Goal: Task Accomplishment & Management: Complete application form

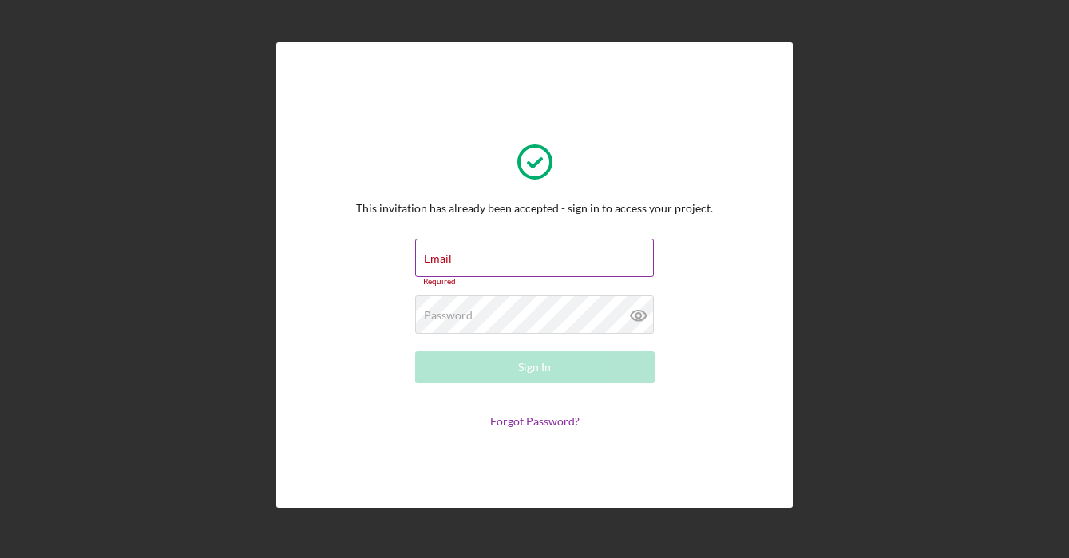
click at [519, 250] on div "Email Required" at bounding box center [534, 263] width 239 height 48
click at [517, 258] on input "Email" at bounding box center [534, 258] width 239 height 38
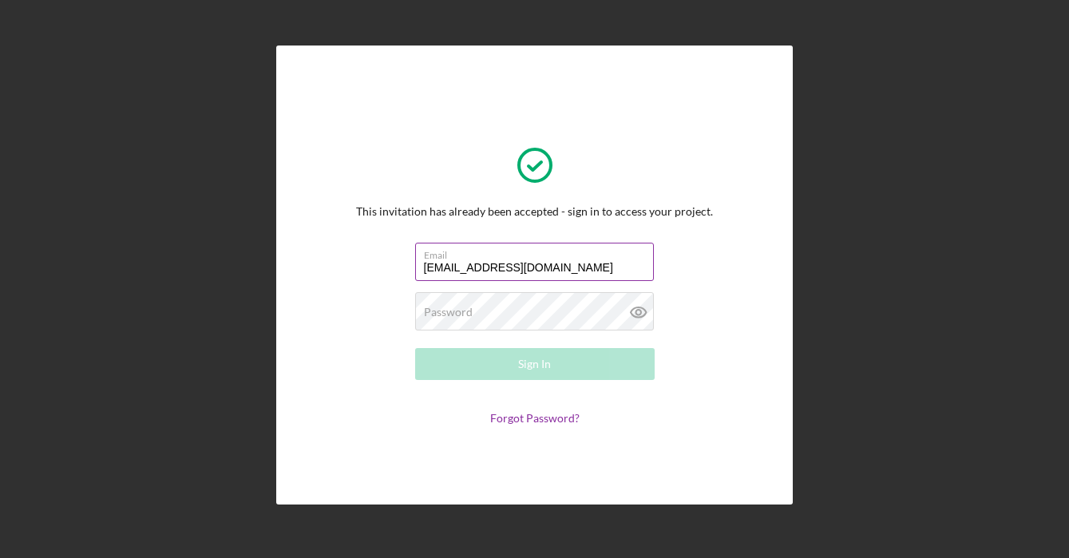
type input "[EMAIL_ADDRESS][DOMAIN_NAME]"
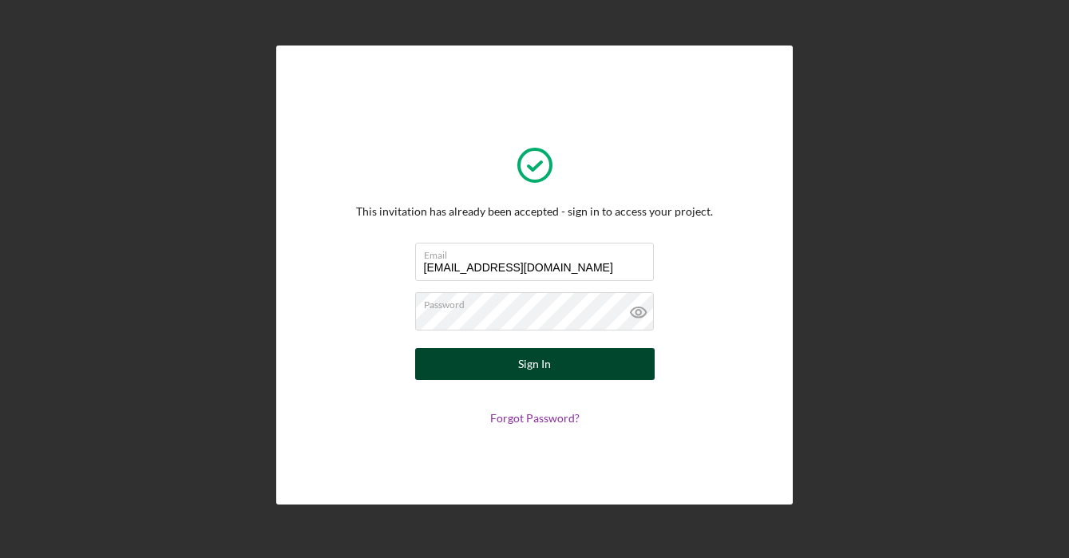
click at [599, 356] on button "Sign In" at bounding box center [534, 364] width 239 height 32
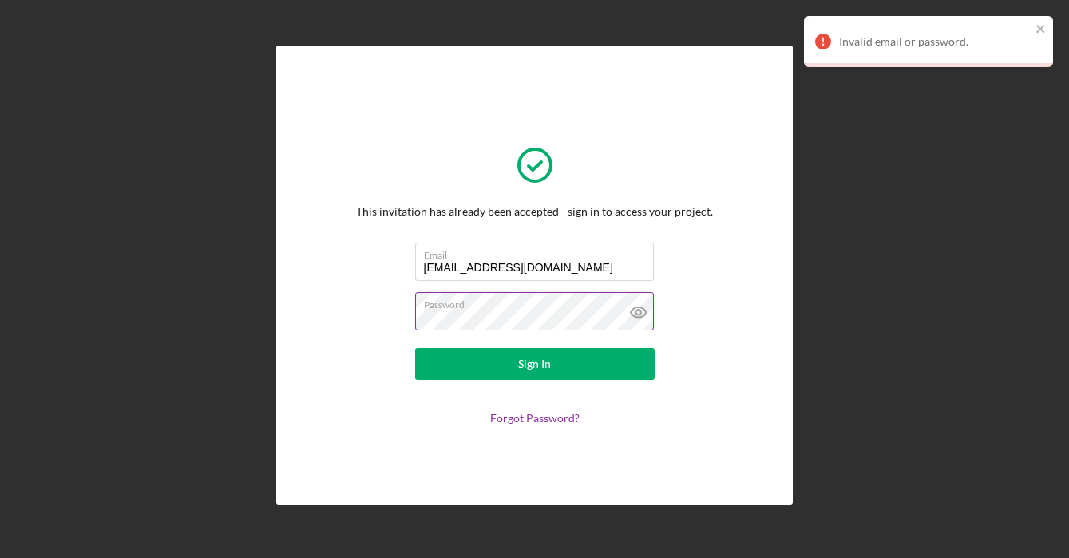
click at [638, 314] on icon at bounding box center [637, 312] width 5 height 5
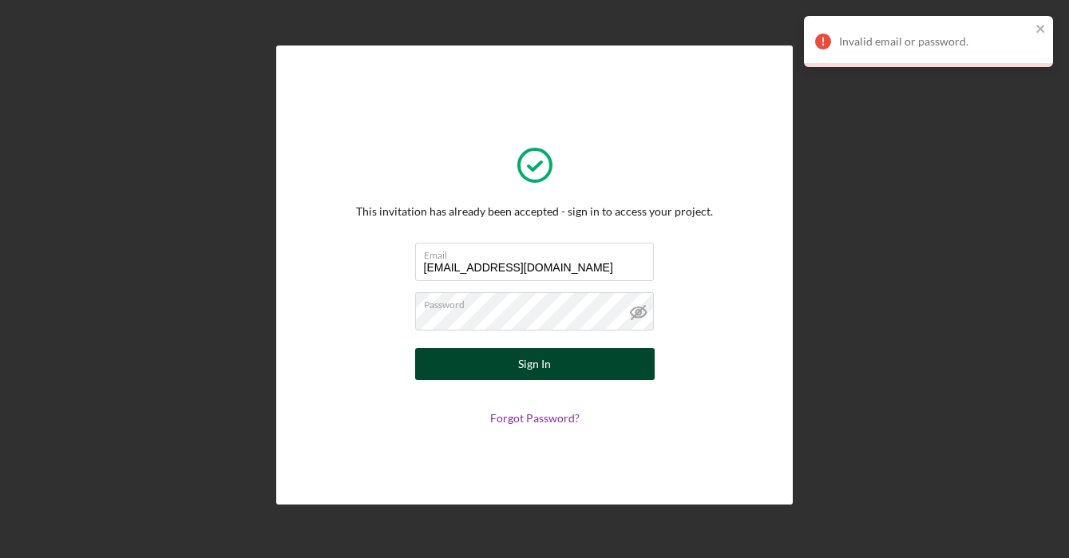
click at [508, 358] on button "Sign In" at bounding box center [534, 364] width 239 height 32
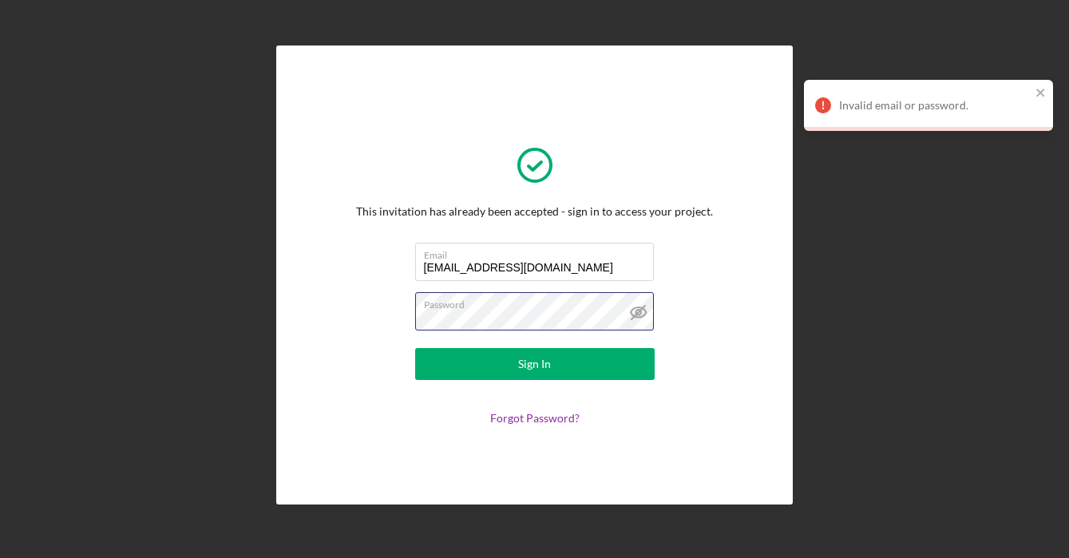
click at [534, 363] on button "Sign In" at bounding box center [534, 364] width 239 height 32
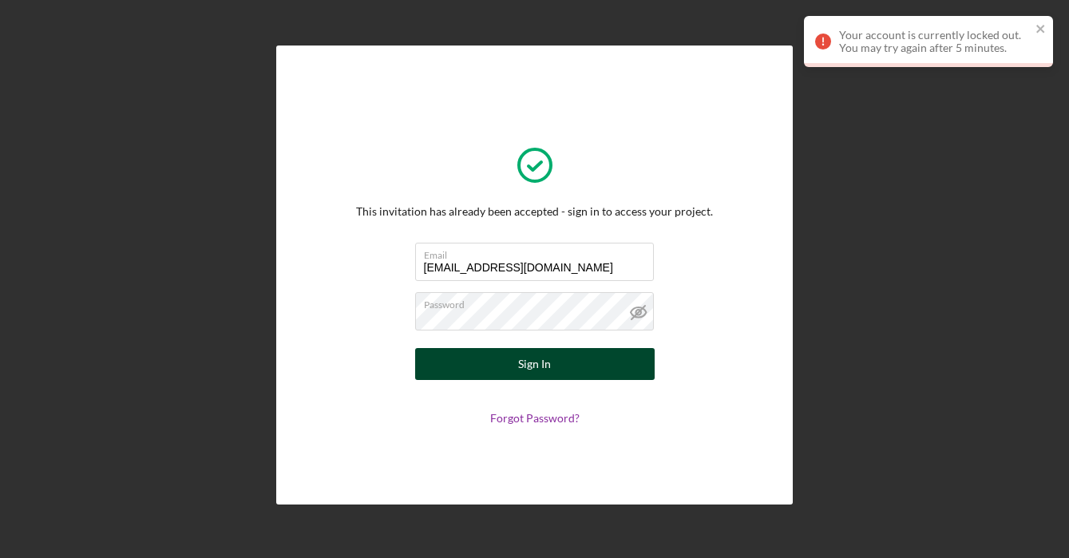
click at [607, 365] on button "Sign In" at bounding box center [534, 364] width 239 height 32
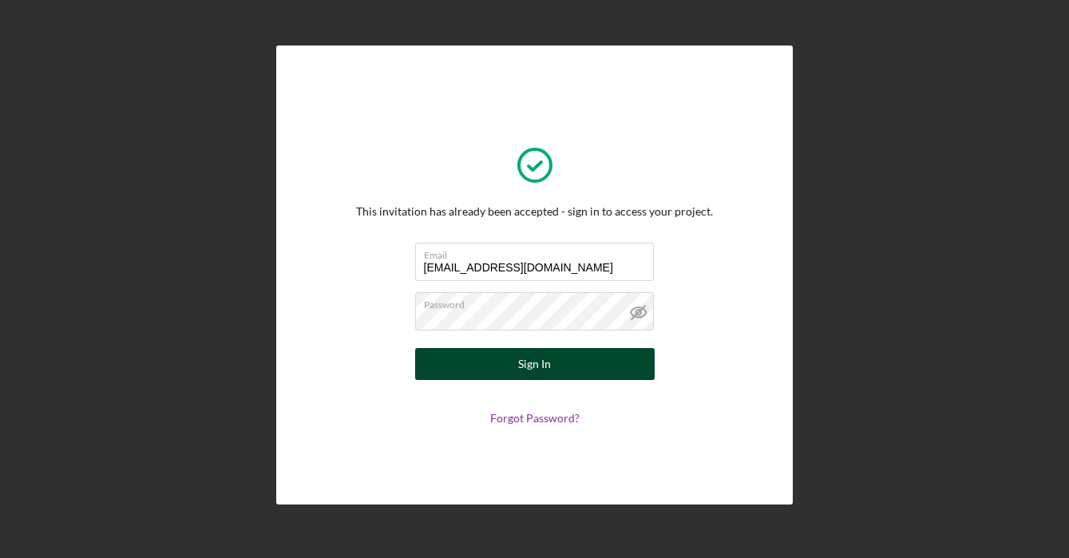
click at [578, 357] on button "Sign In" at bounding box center [534, 364] width 239 height 32
click at [552, 370] on button "Sign In" at bounding box center [534, 364] width 239 height 32
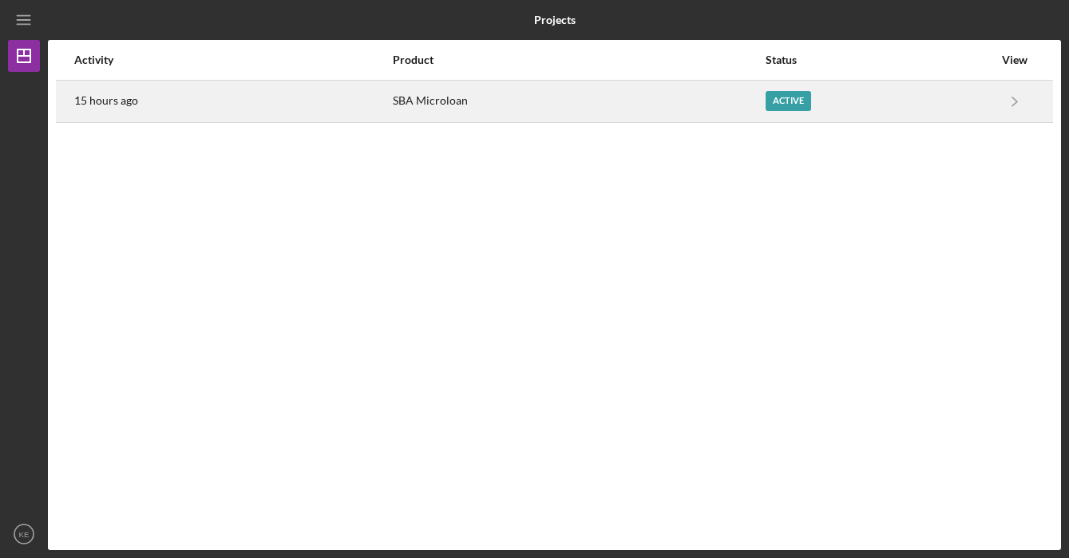
click at [936, 96] on div "Active" at bounding box center [878, 101] width 227 height 40
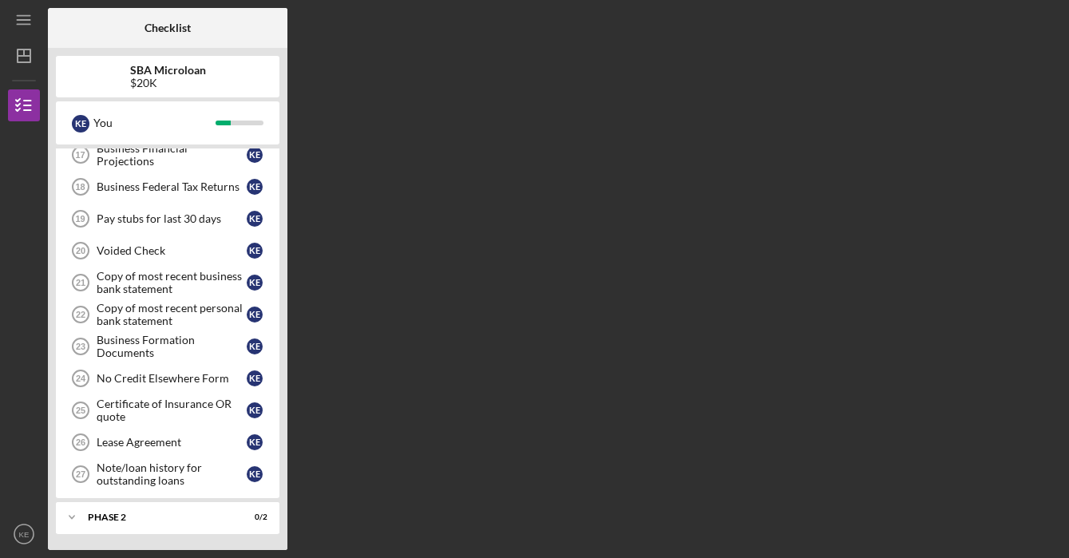
scroll to position [553, 0]
click at [129, 521] on div "Phase 2" at bounding box center [174, 517] width 172 height 10
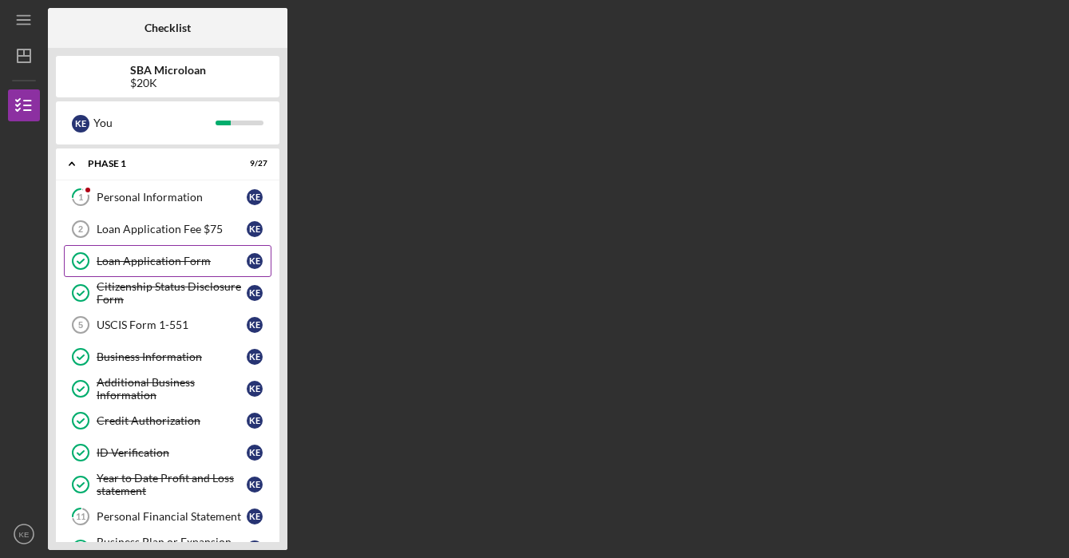
scroll to position [0, 0]
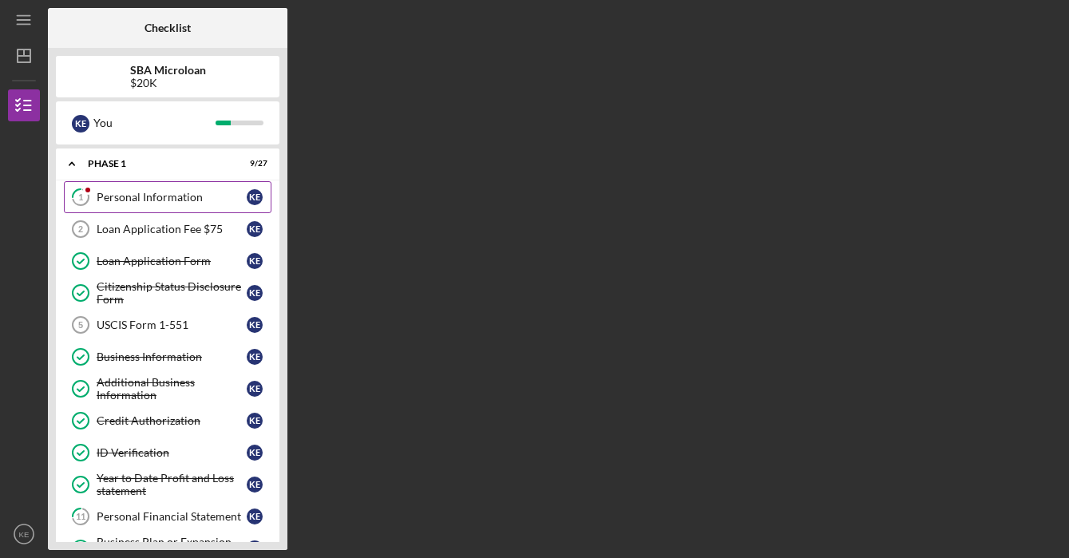
click at [160, 198] on div "Personal Information" at bounding box center [172, 197] width 150 height 13
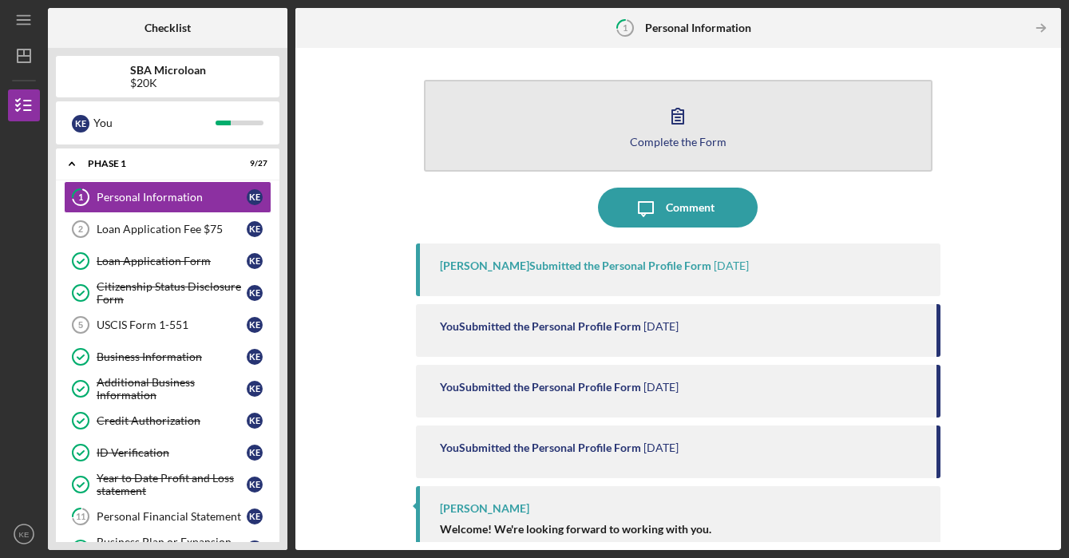
click at [695, 110] on button "Complete the Form Form" at bounding box center [678, 126] width 508 height 92
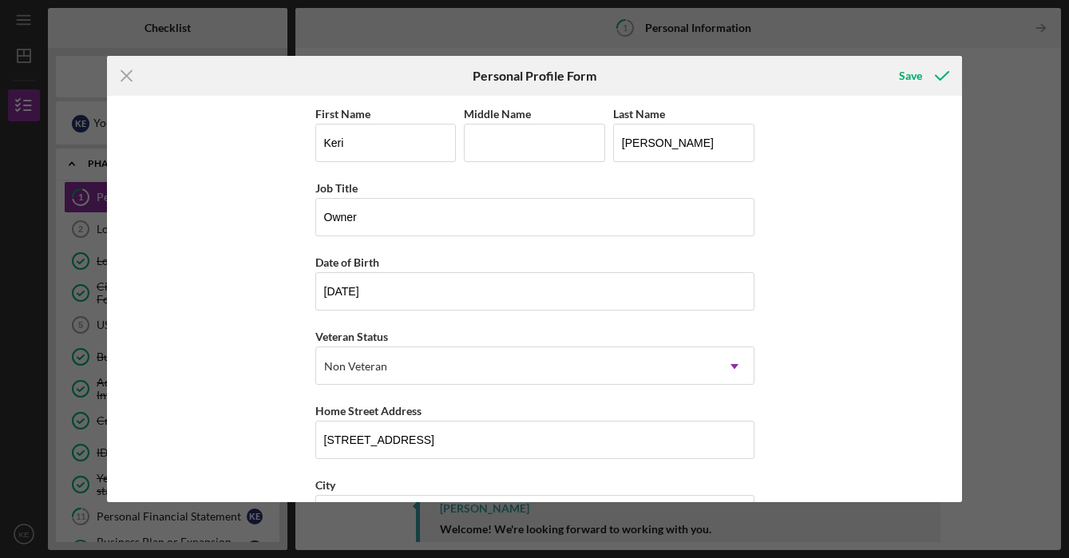
click at [990, 237] on div "Icon/Menu Close Personal Profile Form Save First Name [PERSON_NAME] Middle Name…" at bounding box center [534, 279] width 1069 height 558
click at [125, 73] on icon "Icon/Menu Close" at bounding box center [127, 76] width 40 height 40
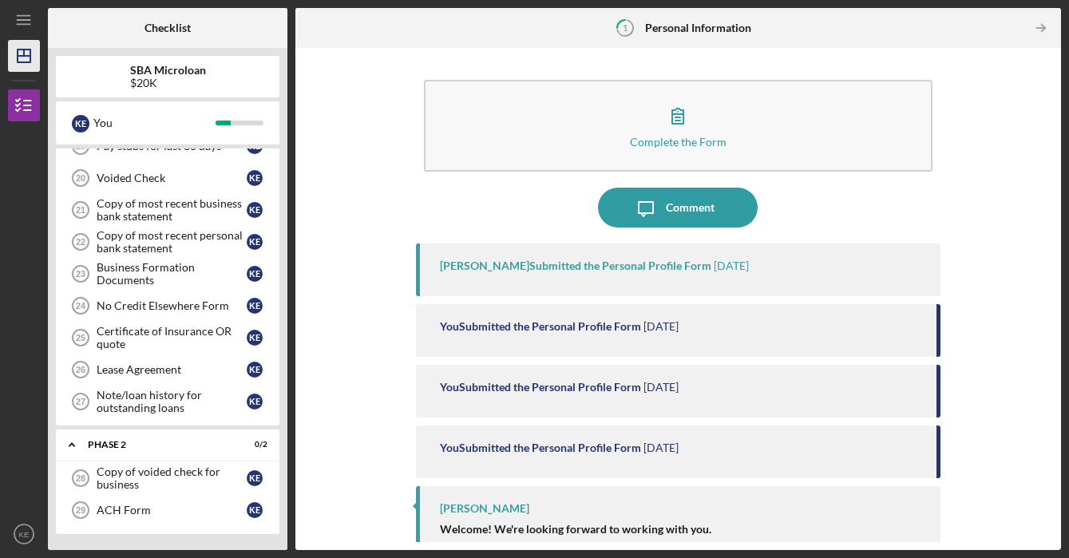
scroll to position [626, 0]
click at [19, 50] on polygon "button" at bounding box center [24, 55] width 13 height 13
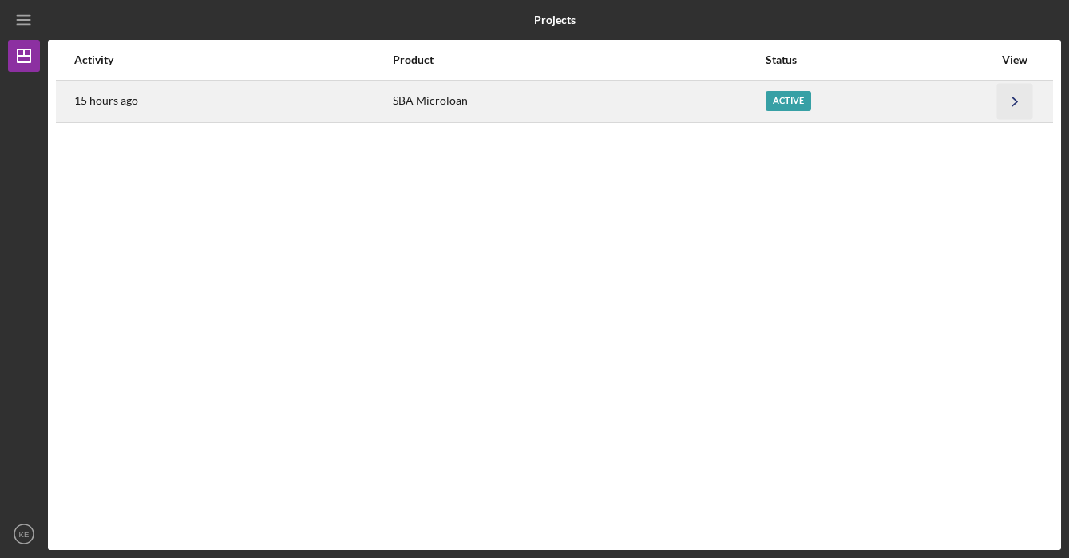
click at [1019, 100] on icon "Icon/Navigate" at bounding box center [1015, 101] width 36 height 36
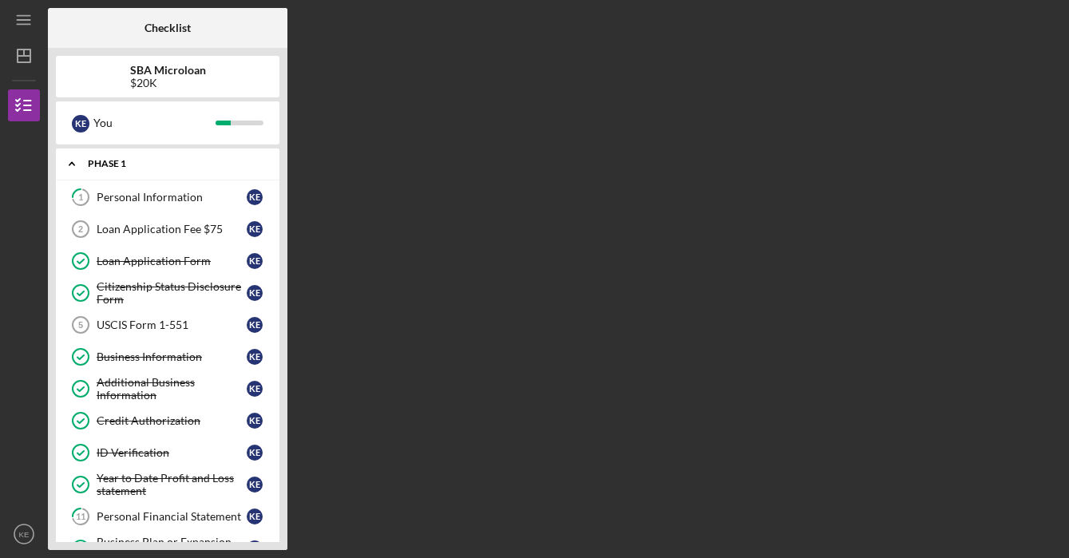
click at [143, 162] on div "Phase 1" at bounding box center [174, 164] width 172 height 10
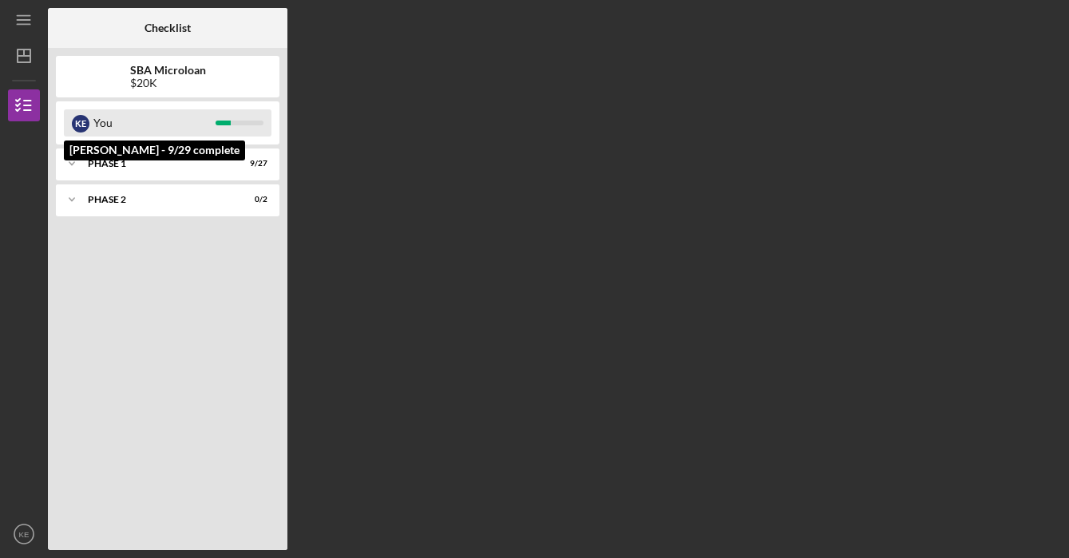
click at [140, 117] on div "You" at bounding box center [154, 122] width 122 height 27
click at [138, 128] on div "You" at bounding box center [154, 122] width 122 height 27
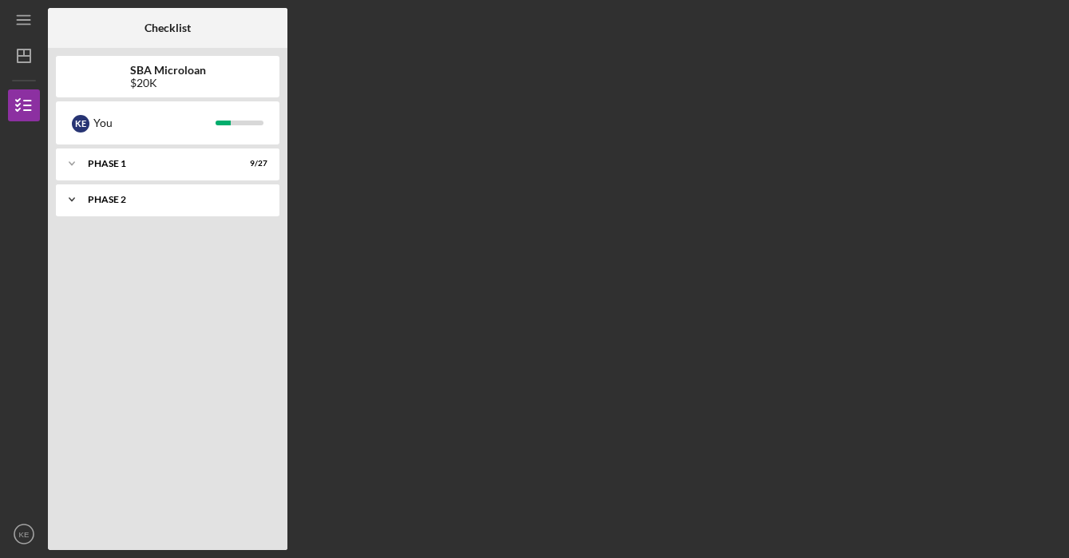
click at [122, 208] on div "Icon/Expander Phase 2 0 / 2" at bounding box center [167, 200] width 223 height 32
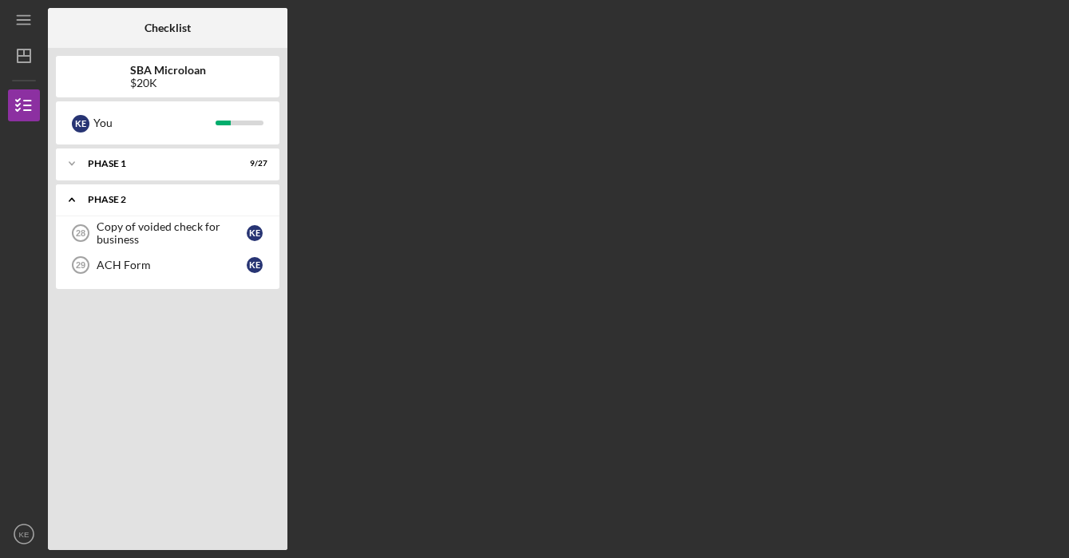
click at [122, 207] on div "Icon/Expander Phase 2 0 / 2" at bounding box center [167, 200] width 223 height 33
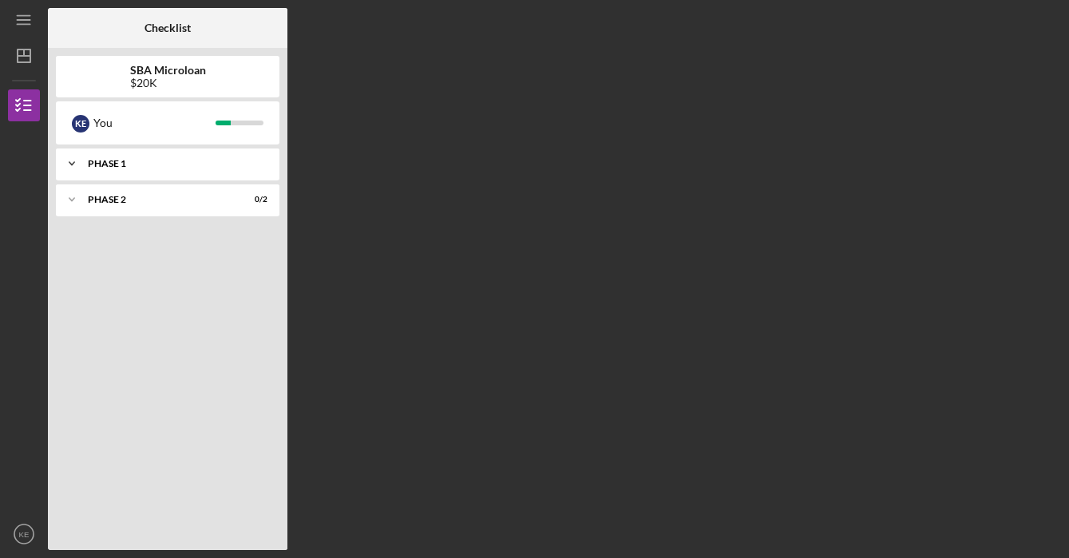
click at [137, 179] on div "Icon/Expander Phase 1 9 / 27" at bounding box center [167, 164] width 223 height 32
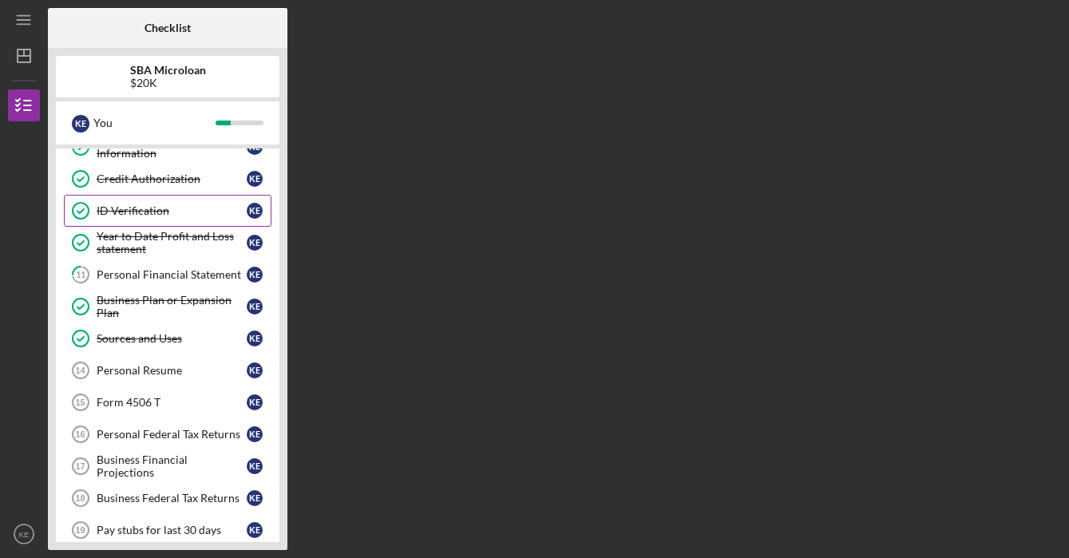
scroll to position [246, 0]
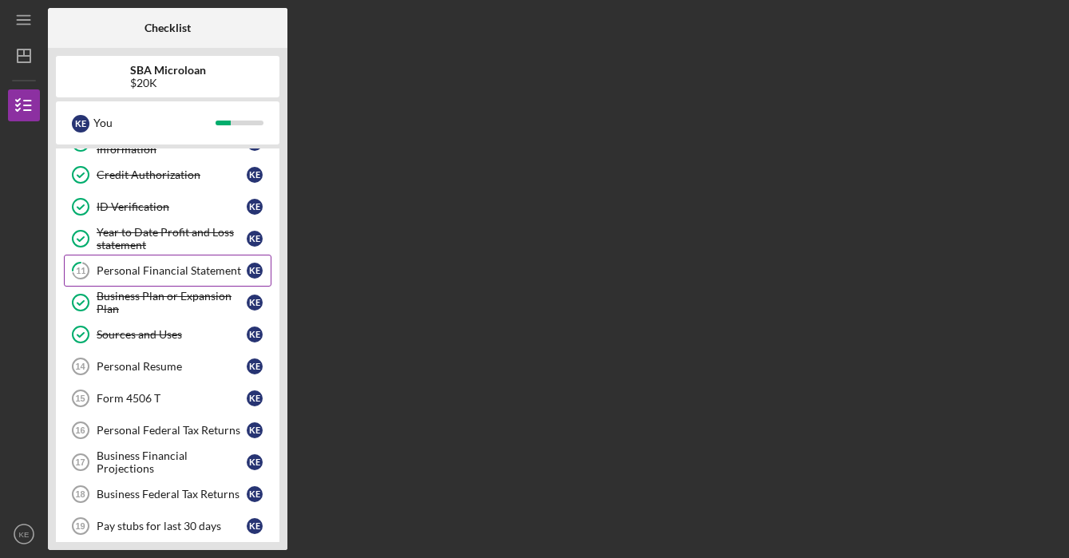
click at [129, 259] on link "11 Personal Financial Statement K E" at bounding box center [168, 271] width 208 height 32
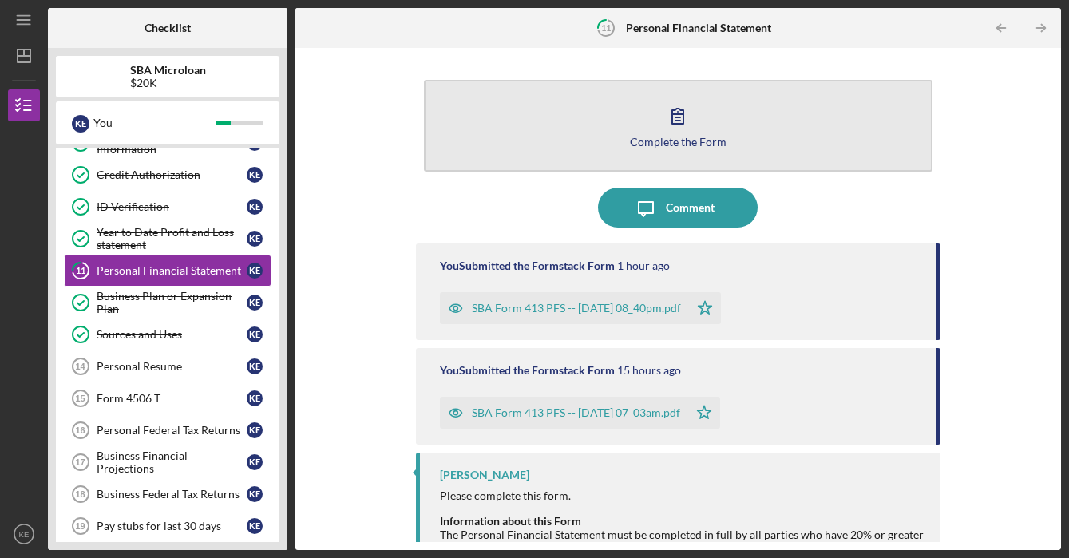
click at [688, 121] on icon "button" at bounding box center [678, 116] width 40 height 40
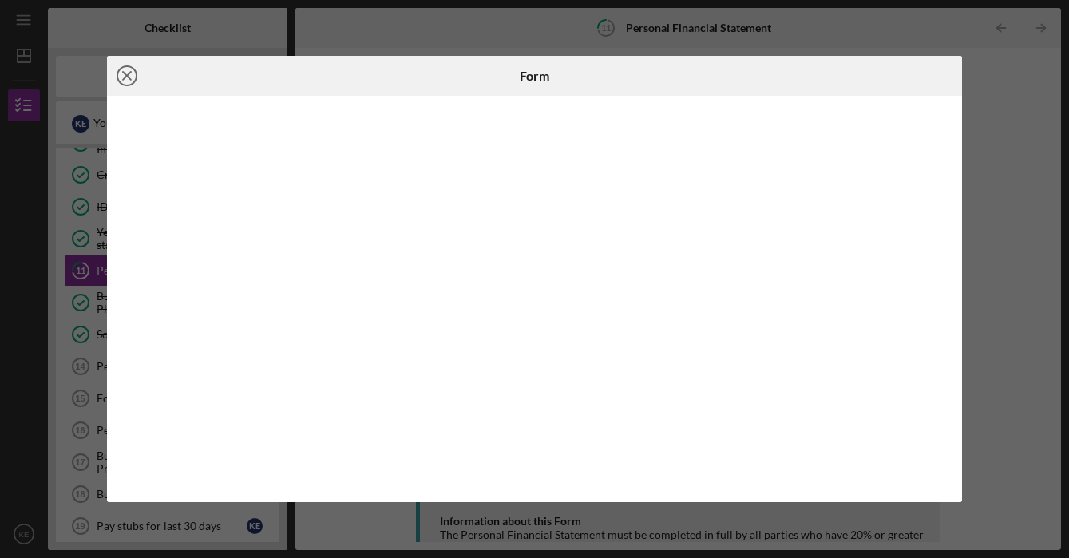
click at [126, 78] on icon "Icon/Close" at bounding box center [127, 76] width 40 height 40
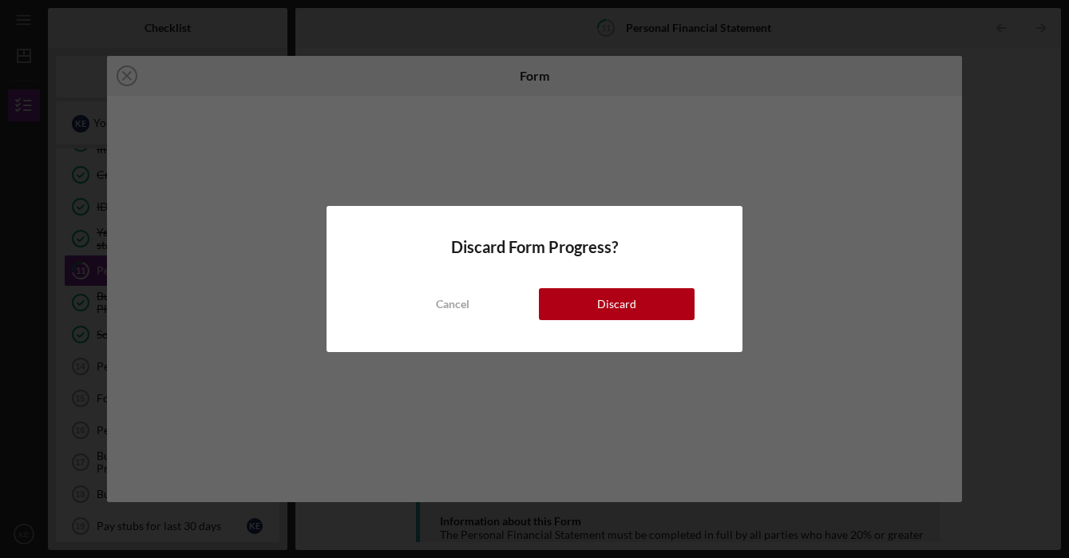
click at [592, 324] on div "Discard Form Progress? Cancel Discard" at bounding box center [534, 279] width 417 height 146
click at [604, 312] on div "Discard" at bounding box center [616, 304] width 39 height 32
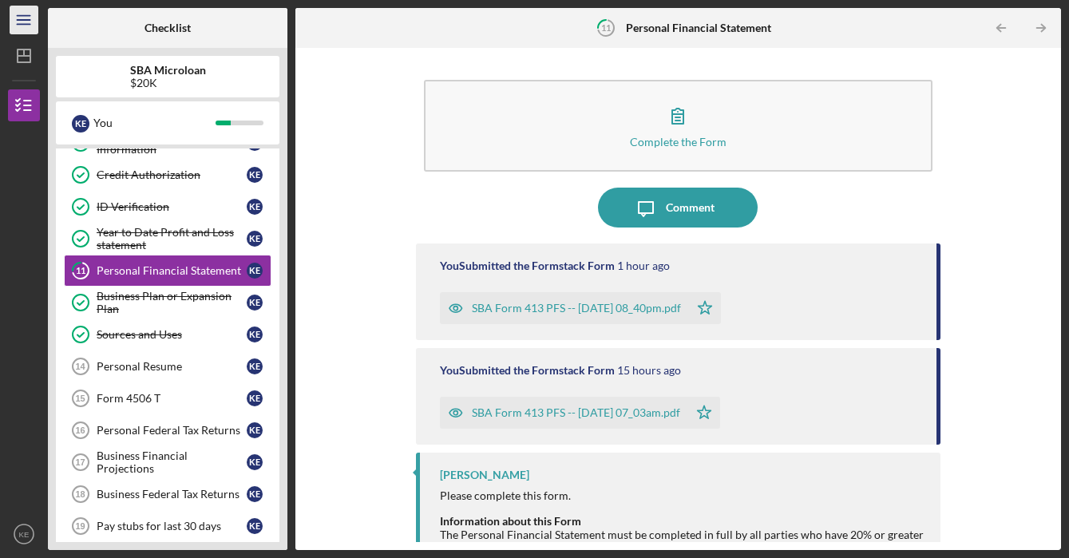
click at [30, 18] on icon "Icon/Menu" at bounding box center [24, 20] width 36 height 36
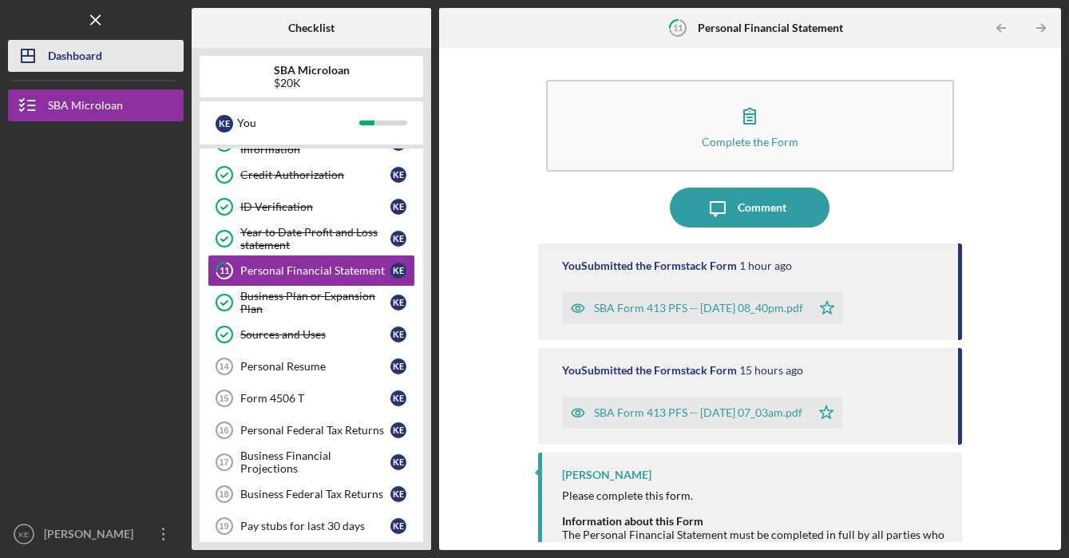
click at [61, 64] on div "Dashboard" at bounding box center [75, 58] width 54 height 36
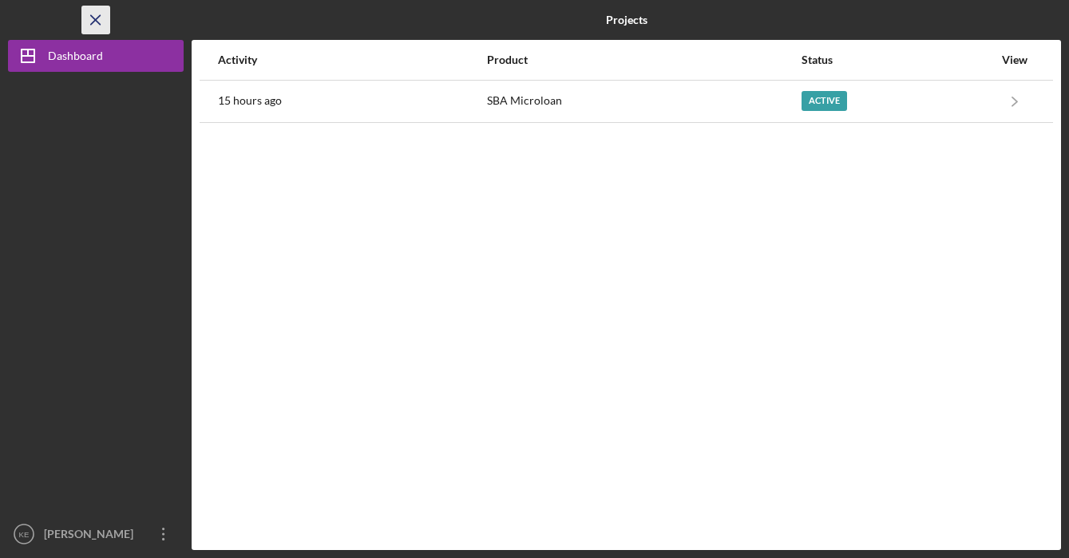
click at [104, 15] on icon "Icon/Menu Close" at bounding box center [96, 20] width 36 height 36
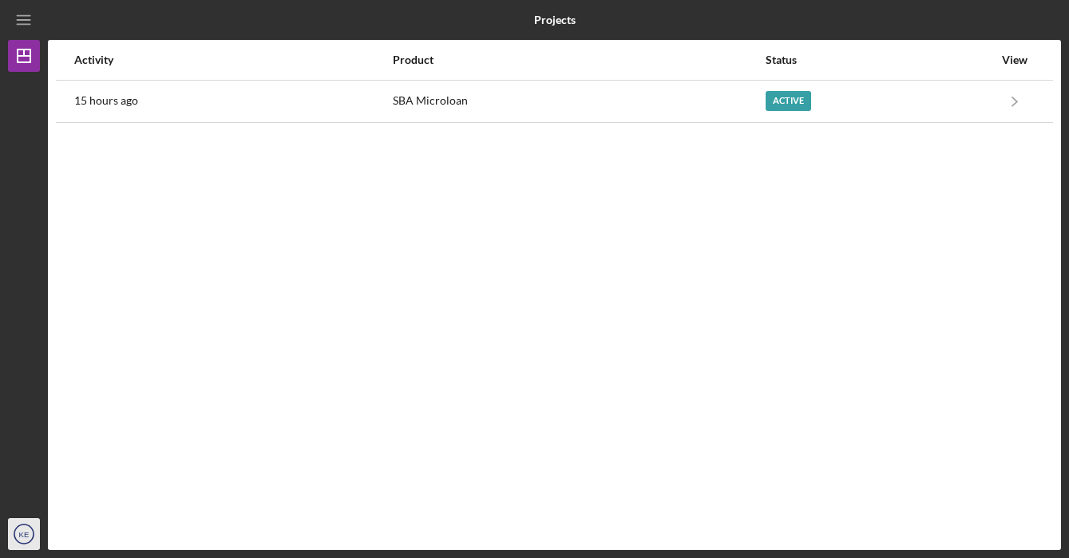
click at [22, 530] on text "KE" at bounding box center [24, 534] width 10 height 9
click at [108, 413] on div "Activity Product Status View 15 hours ago SBA Microloan Active Icon/Navigate SB…" at bounding box center [554, 295] width 1013 height 510
